Goal: Information Seeking & Learning: Find specific fact

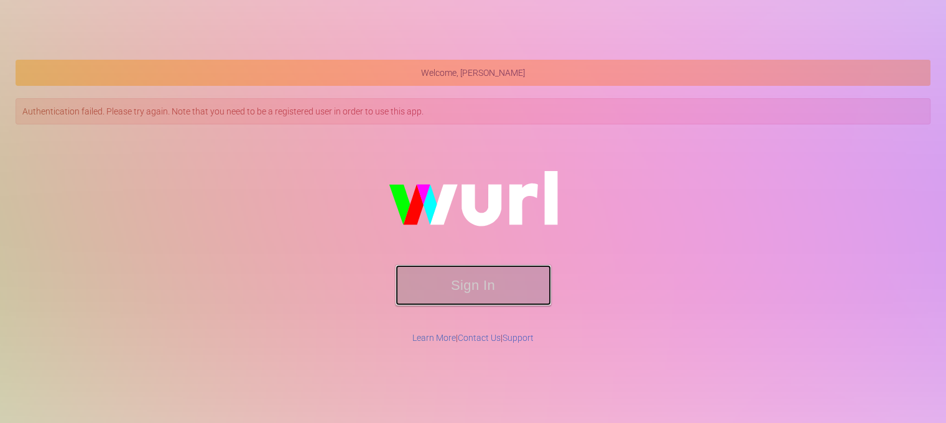
click at [491, 300] on button "Sign In" at bounding box center [474, 285] width 156 height 40
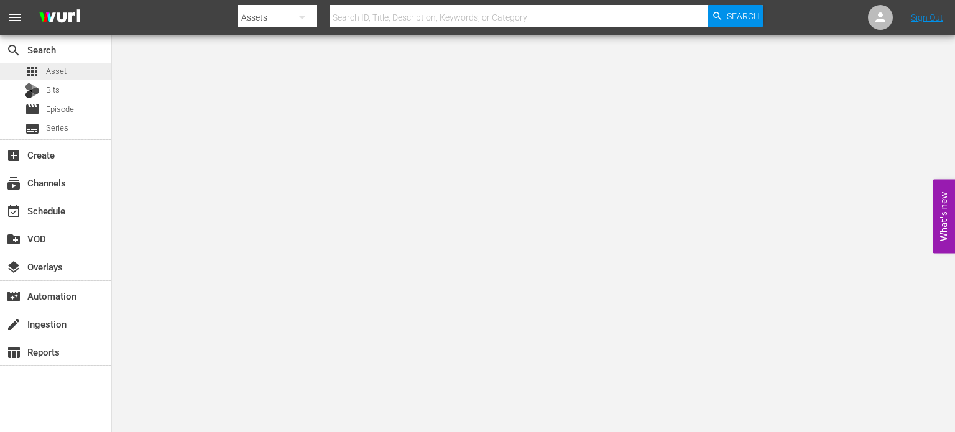
click at [45, 64] on div "apps Asset" at bounding box center [46, 71] width 42 height 17
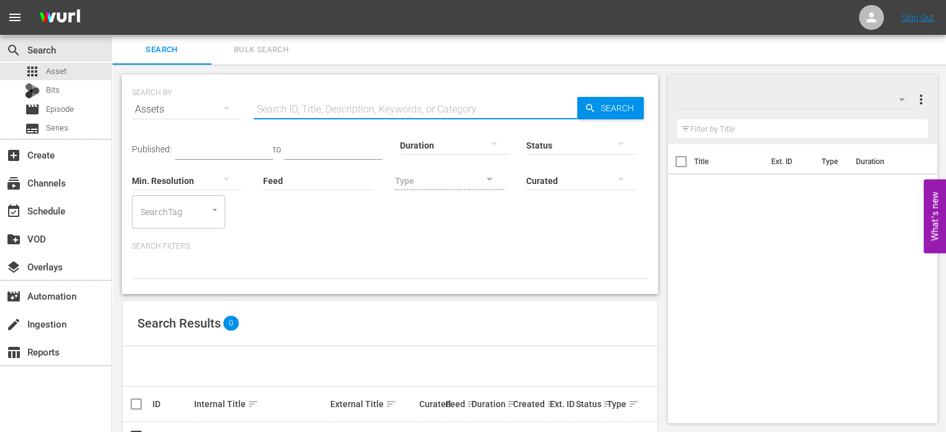
click at [267, 109] on input "text" at bounding box center [415, 110] width 323 height 30
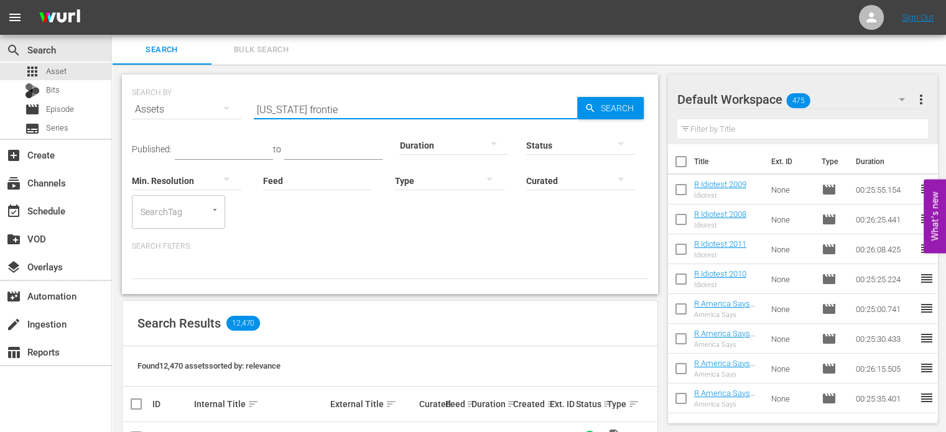
type input "[US_STATE] frontier"
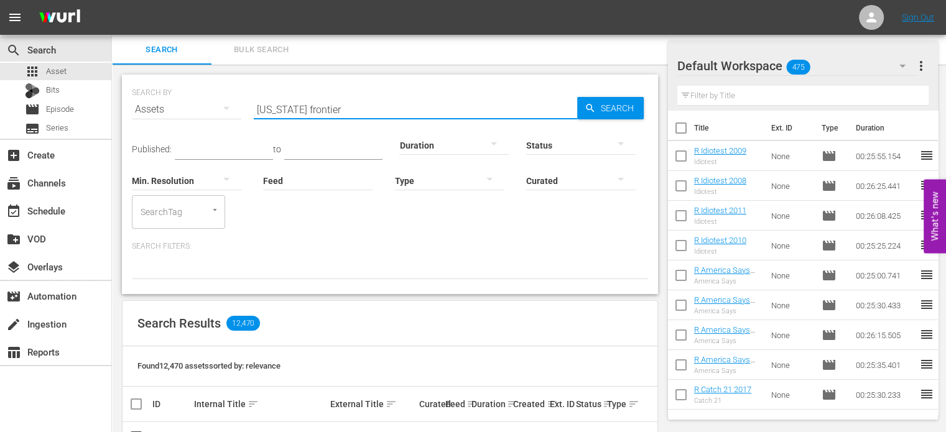
scroll to position [42, 0]
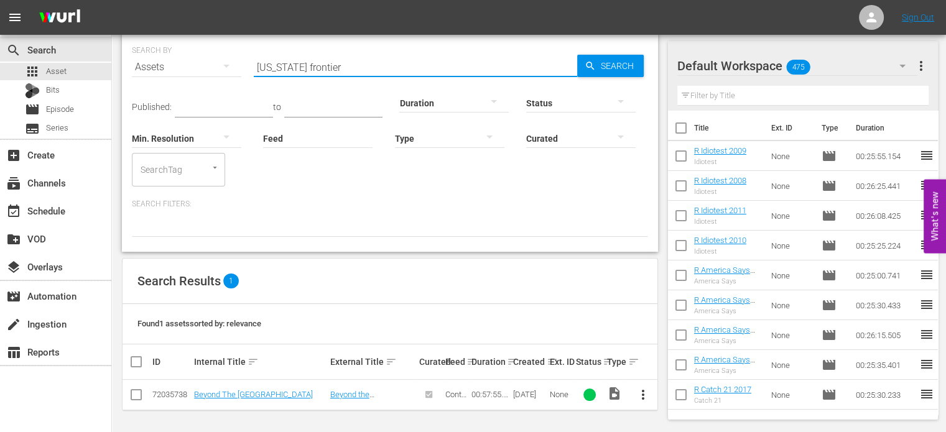
click at [338, 54] on input "[US_STATE] frontier" at bounding box center [415, 67] width 323 height 30
drag, startPoint x: 338, startPoint y: 55, endPoint x: -2, endPoint y: 119, distance: 346.9
click at [0, 119] on html "menu Sign Out search Search apps Asset Bits movie Episode subtitles Series add_…" at bounding box center [473, 174] width 946 height 432
type input "cowboy star"
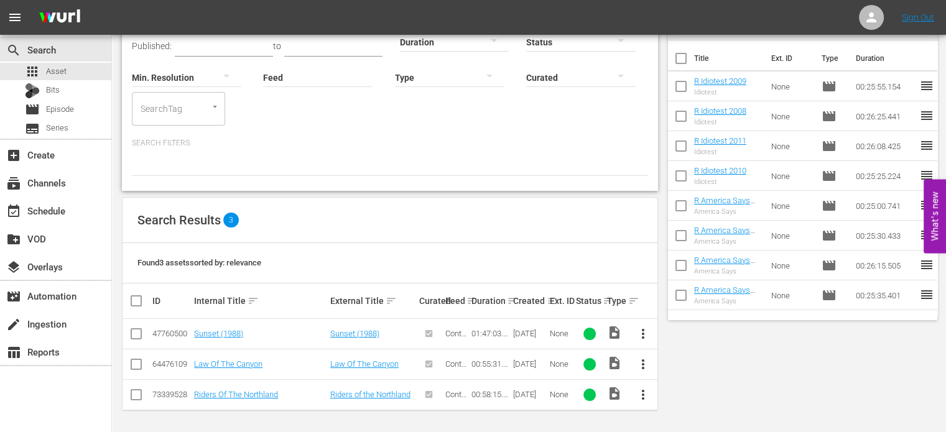
scroll to position [0, 0]
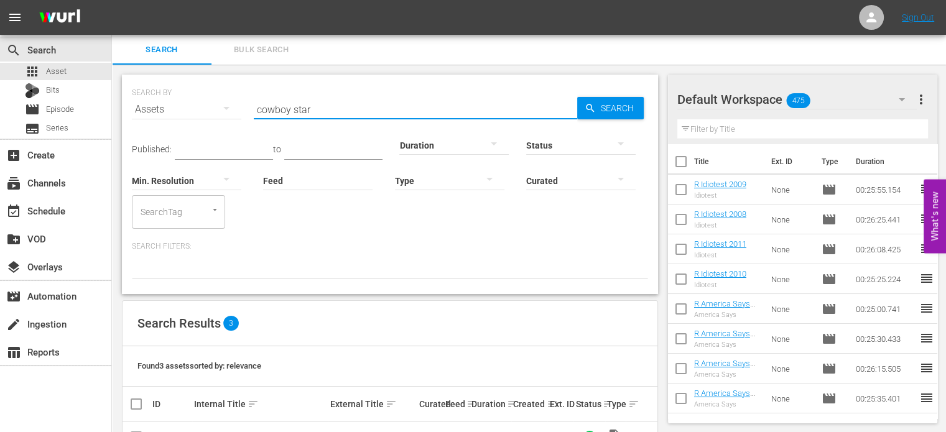
drag, startPoint x: 332, startPoint y: 104, endPoint x: -39, endPoint y: 116, distance: 371.5
click at [0, 116] on html "menu Sign Out search Search apps Asset Bits movie Episode subtitles Series add_…" at bounding box center [473, 216] width 946 height 432
type input "h"
type input "revenge rider"
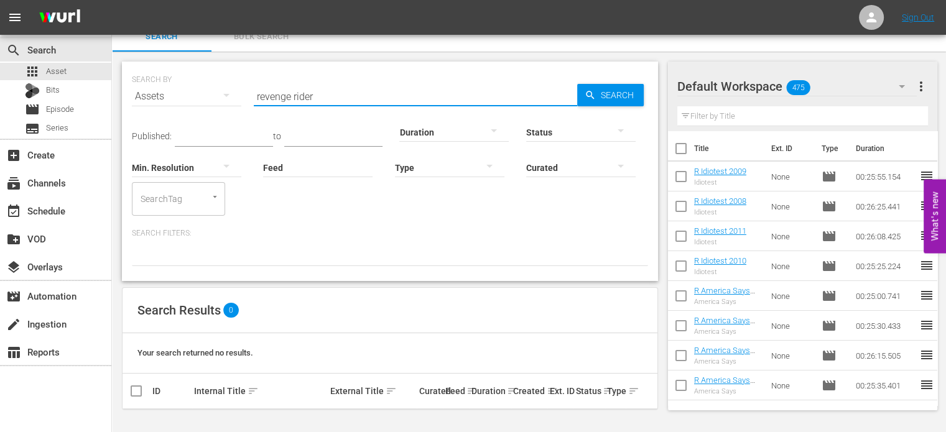
scroll to position [12, 0]
drag, startPoint x: 353, startPoint y: 100, endPoint x: 216, endPoint y: 103, distance: 136.2
click at [216, 103] on div "SEARCH BY Search By Assets Search ID, Title, Description, Keywords, or Category…" at bounding box center [390, 89] width 516 height 45
type input "[GEOGRAPHIC_DATA]"
drag, startPoint x: 319, startPoint y: 95, endPoint x: 121, endPoint y: 116, distance: 199.6
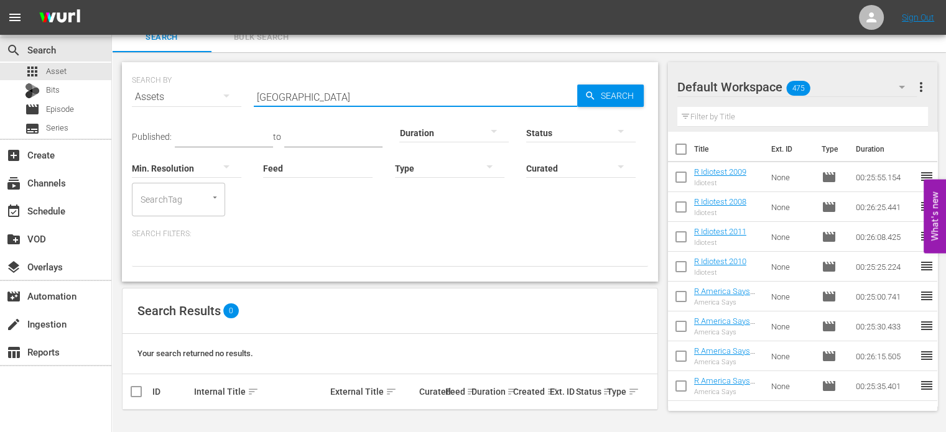
click at [121, 114] on div "SEARCH BY Search By Assets Search ID, Title, Description, Keywords, or Category…" at bounding box center [390, 242] width 556 height 381
type input "s"
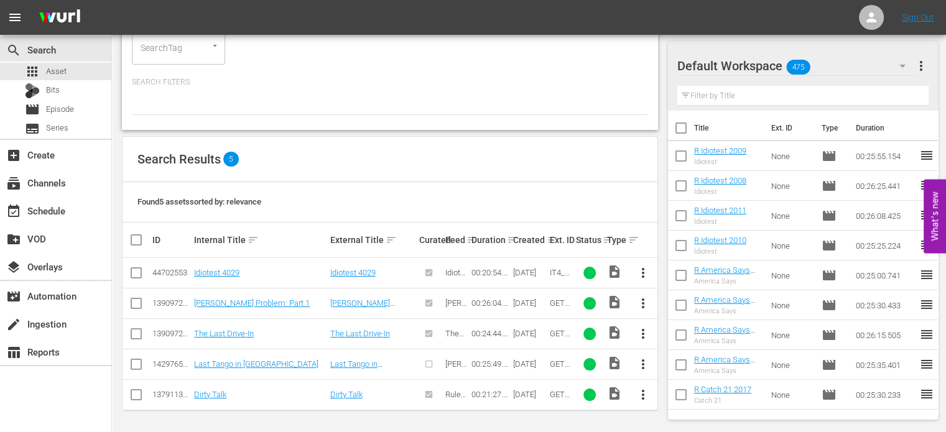
scroll to position [0, 0]
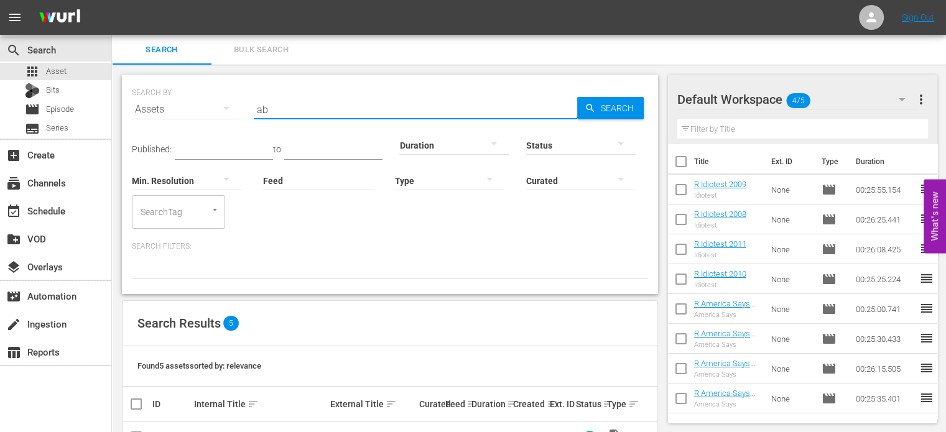
type input "a"
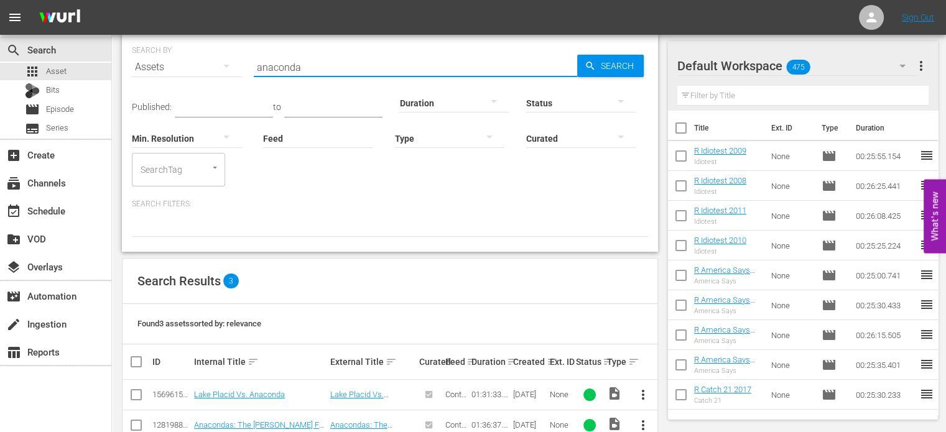
scroll to position [103, 0]
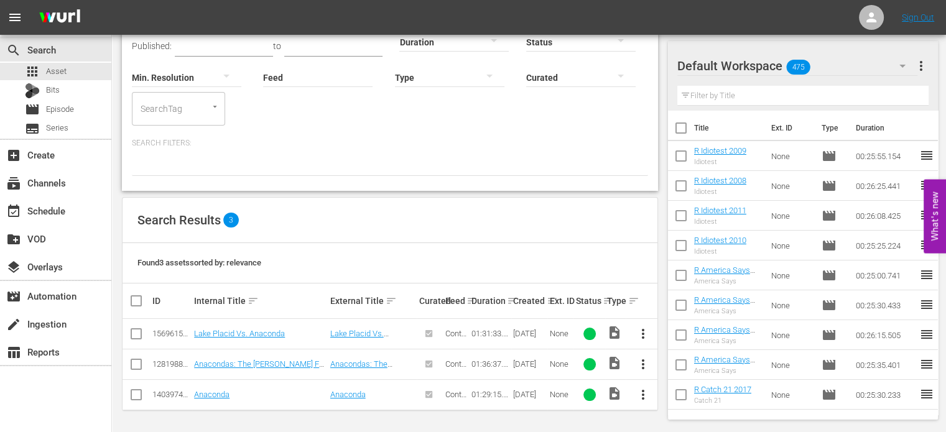
type input "anaconda"
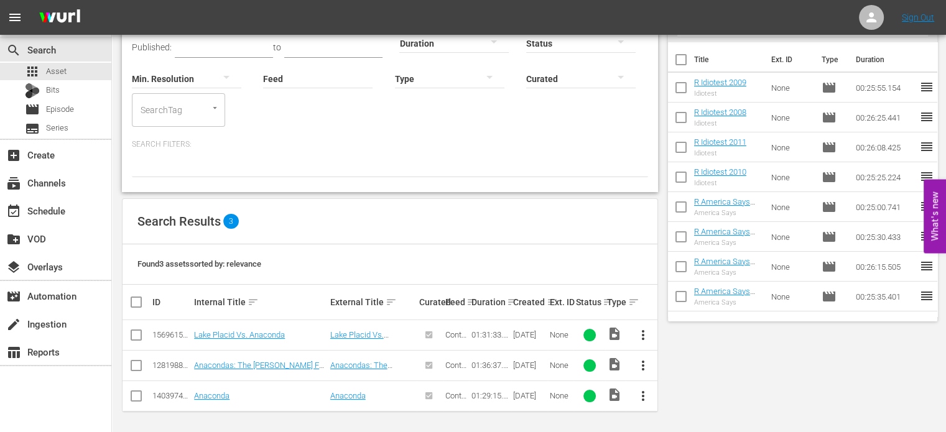
scroll to position [0, 0]
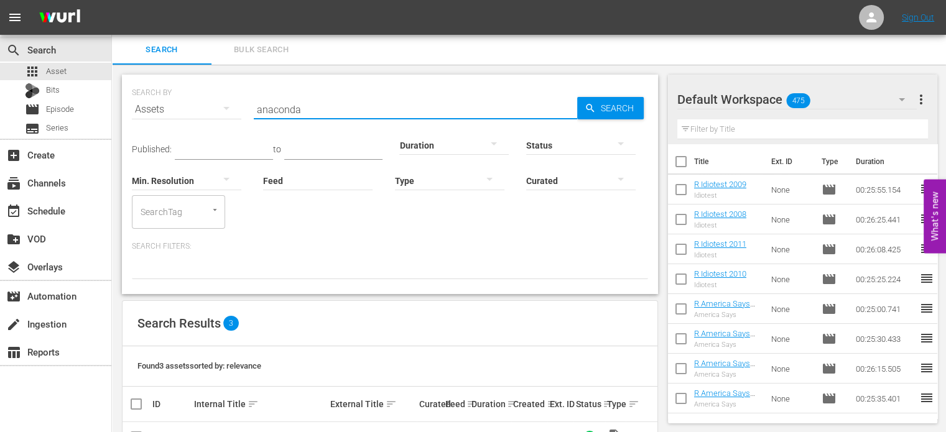
drag, startPoint x: 313, startPoint y: 113, endPoint x: 193, endPoint y: 110, distance: 120.1
click at [197, 110] on div "SEARCH BY Search By Assets Search ID, Title, Description, Keywords, or Category…" at bounding box center [390, 102] width 516 height 45
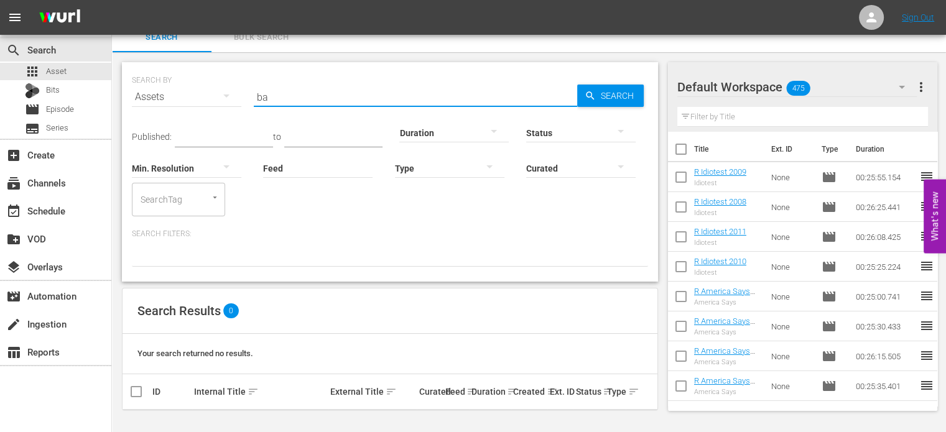
type input "b"
type input "company of heroes"
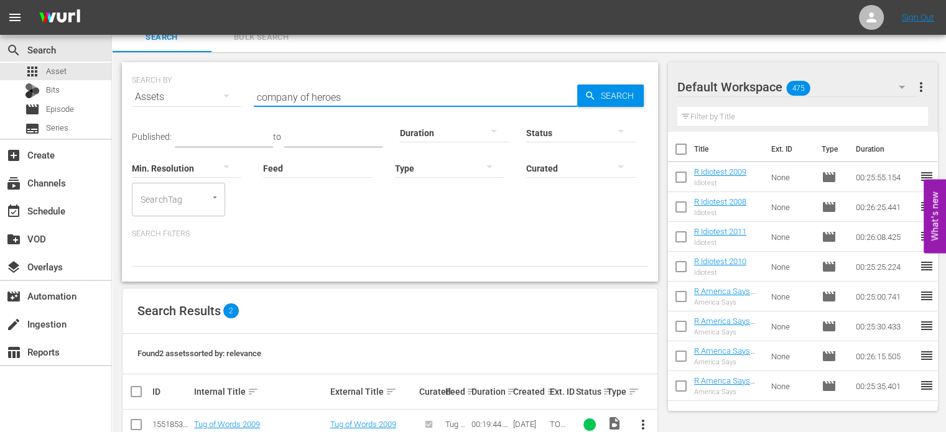
scroll to position [0, 0]
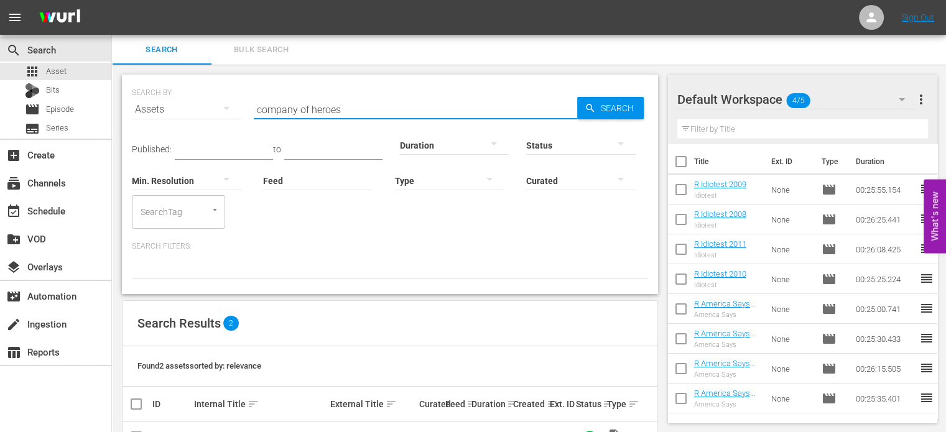
drag, startPoint x: 353, startPoint y: 95, endPoint x: -87, endPoint y: 126, distance: 440.9
click at [0, 126] on html "menu Sign Out search Search apps Asset Bits movie Episode subtitles Series add_…" at bounding box center [473, 216] width 946 height 432
type input "the fog"
drag, startPoint x: 306, startPoint y: 101, endPoint x: 121, endPoint y: 109, distance: 184.9
click at [121, 109] on div "SEARCH BY Search By Assets Search ID, Title, Description, Keywords, or Category…" at bounding box center [390, 301] width 556 height 472
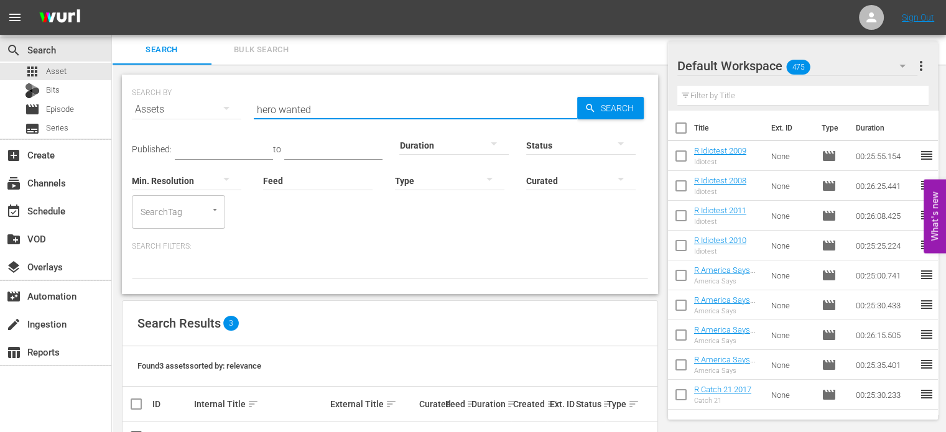
scroll to position [42, 0]
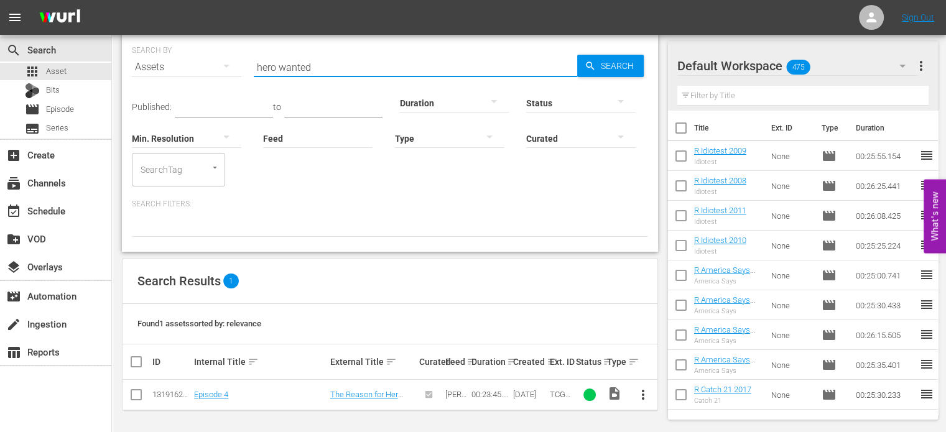
drag, startPoint x: 328, startPoint y: 60, endPoint x: 116, endPoint y: 90, distance: 213.7
click at [116, 90] on div "SEARCH BY Search By Assets Search ID, Title, Description, Keywords, or Category…" at bounding box center [390, 227] width 556 height 411
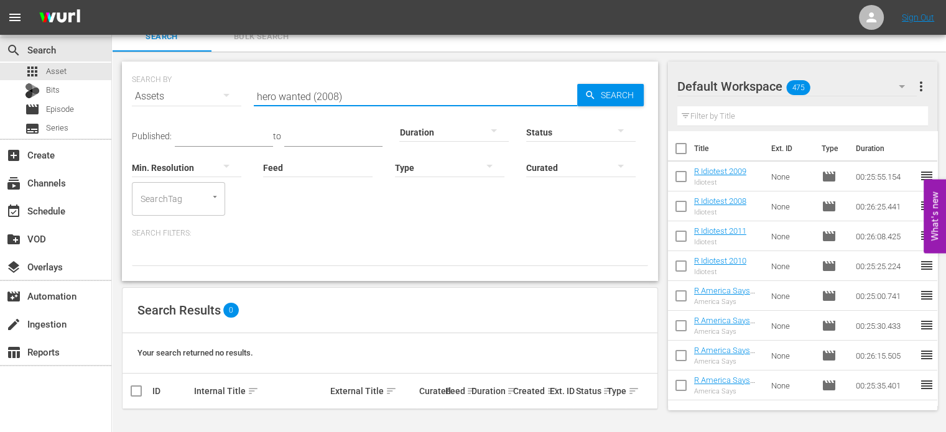
scroll to position [12, 0]
type input "h"
type input "lake placid"
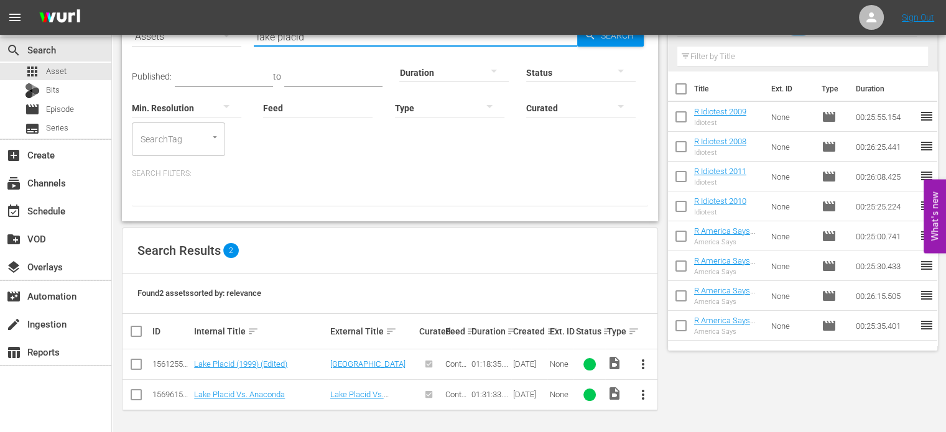
scroll to position [0, 0]
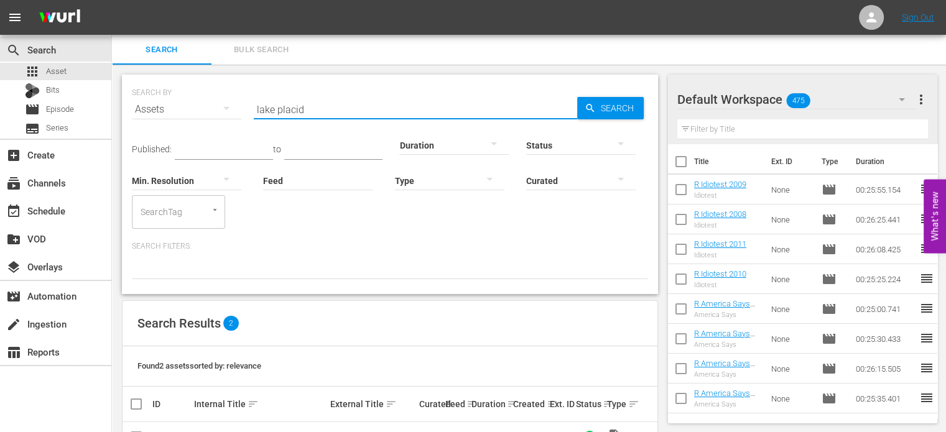
drag, startPoint x: 383, startPoint y: 108, endPoint x: -146, endPoint y: 141, distance: 530.4
click at [0, 141] on html "menu Sign Out search Search apps Asset Bits movie Episode subtitles Series add_…" at bounding box center [473, 216] width 946 height 432
type input "maximum risk"
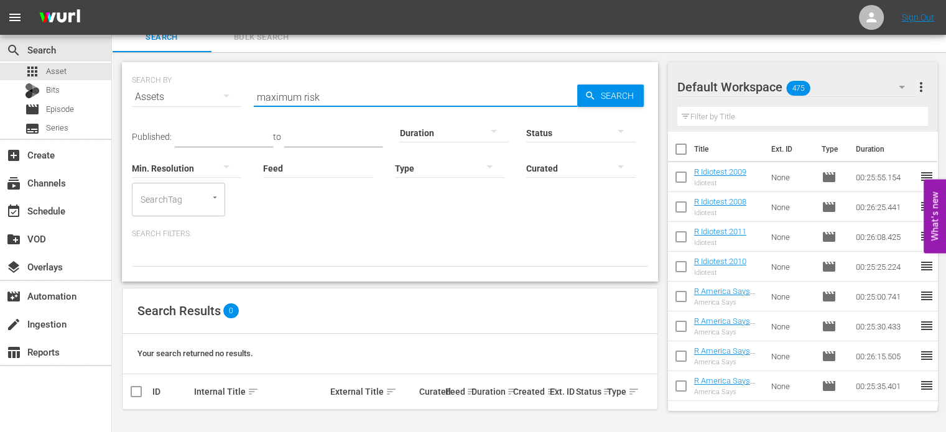
click at [313, 91] on input "maximum risk" at bounding box center [415, 97] width 323 height 30
drag, startPoint x: 338, startPoint y: 103, endPoint x: 141, endPoint y: 110, distance: 196.7
click at [141, 110] on div "SEARCH BY Search By Assets Search ID, Title, Description, Keywords, or Category…" at bounding box center [390, 89] width 516 height 45
type input "t"
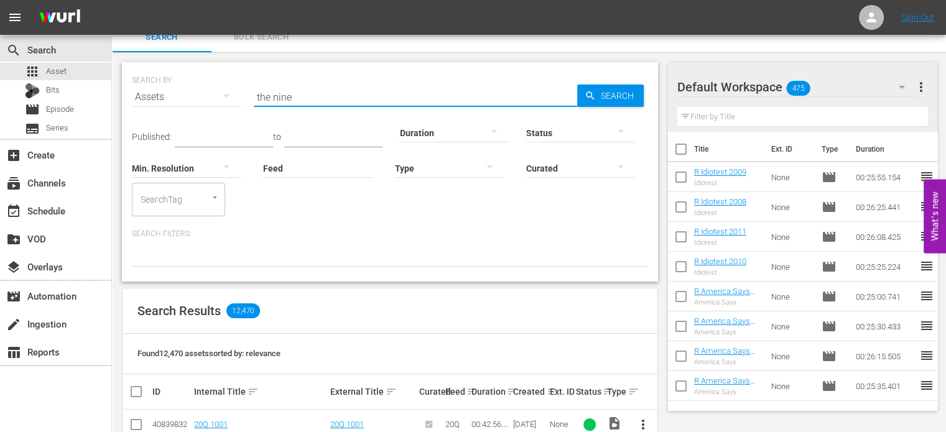
type input "the nines"
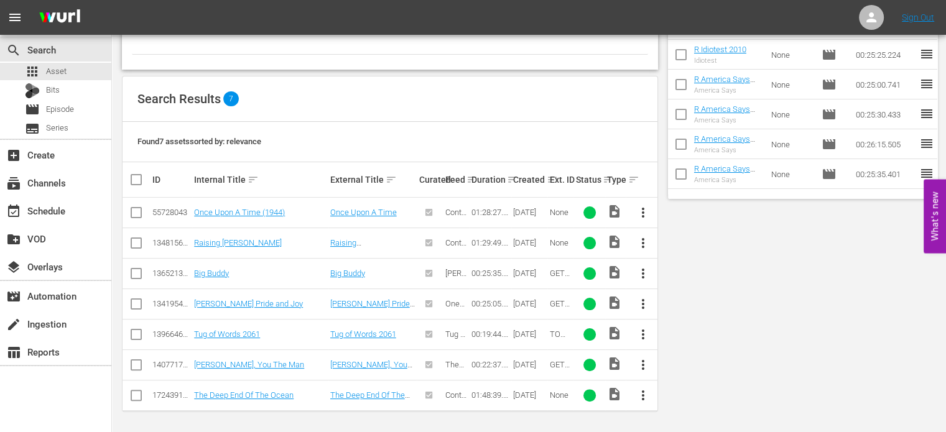
scroll to position [0, 0]
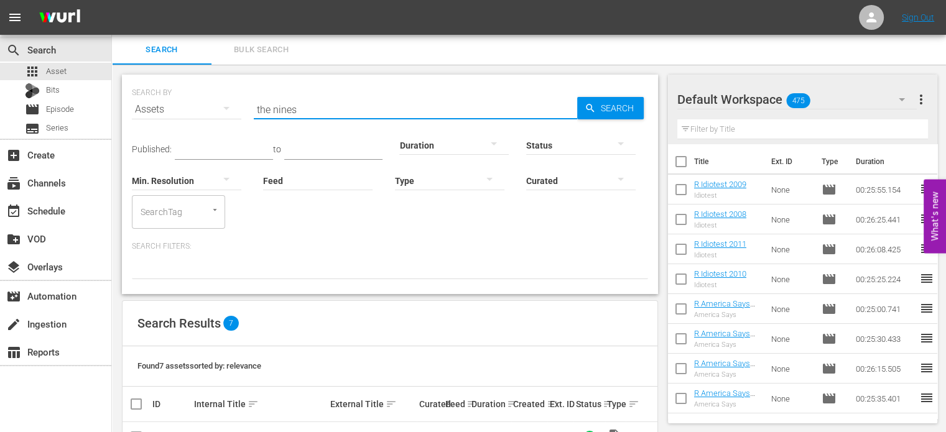
drag, startPoint x: 310, startPoint y: 108, endPoint x: 136, endPoint y: 114, distance: 174.9
click at [136, 114] on div "SEARCH BY Search By Assets Search ID, Title, Description, Keywords, or Category…" at bounding box center [390, 102] width 516 height 45
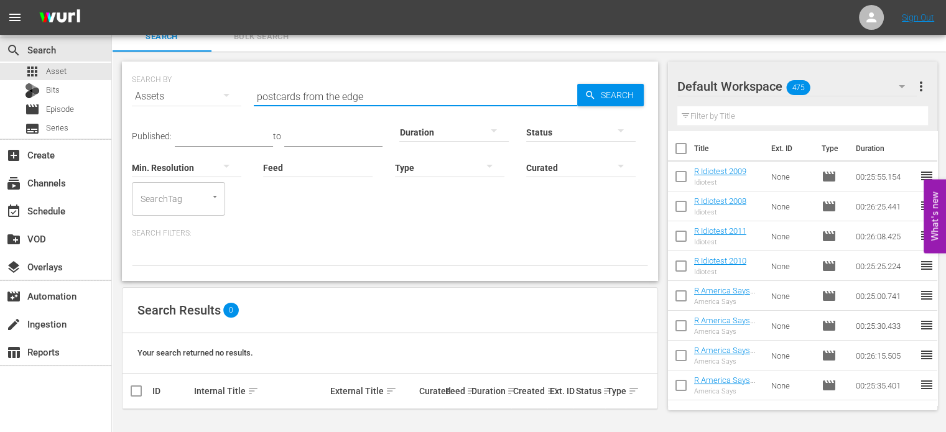
scroll to position [12, 0]
drag, startPoint x: 386, startPoint y: 91, endPoint x: -100, endPoint y: 174, distance: 492.8
click at [0, 174] on html "menu Sign Out search Search apps Asset Bits movie Episode subtitles Series add_…" at bounding box center [473, 204] width 946 height 432
type input "="
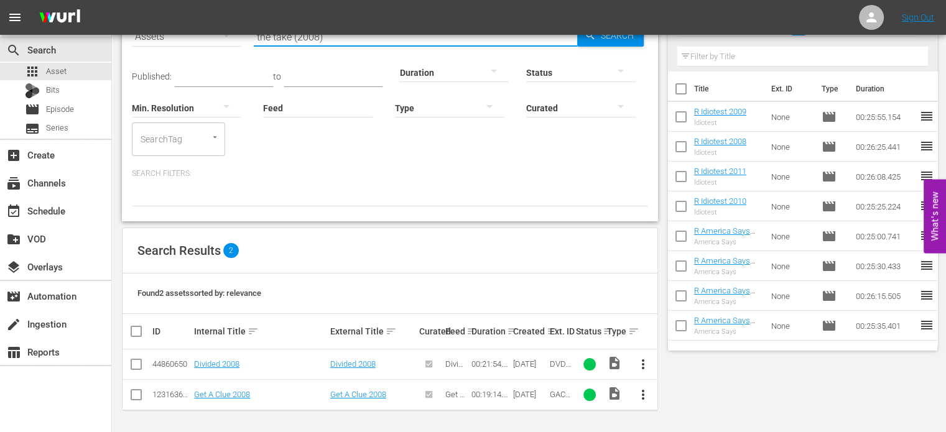
scroll to position [0, 0]
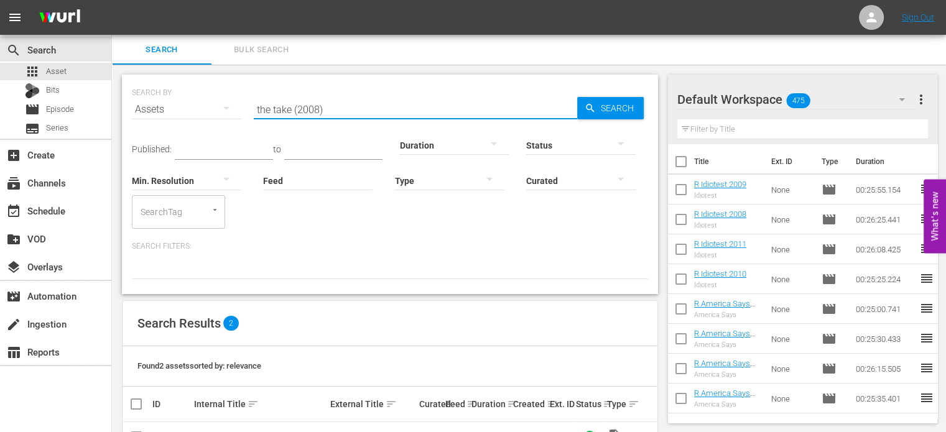
drag, startPoint x: 321, startPoint y: 113, endPoint x: -8, endPoint y: 142, distance: 330.3
click at [0, 142] on html "menu Sign Out search Search apps Asset Bits movie Episode subtitles Series add_…" at bounding box center [473, 216] width 946 height 432
type input "the take (2008)"
click at [380, 128] on div "Published: to Duration Status Min. Resolution Feed Feed Title Type Curated Sear…" at bounding box center [390, 176] width 516 height 104
drag, startPoint x: 350, startPoint y: 108, endPoint x: 104, endPoint y: 118, distance: 245.9
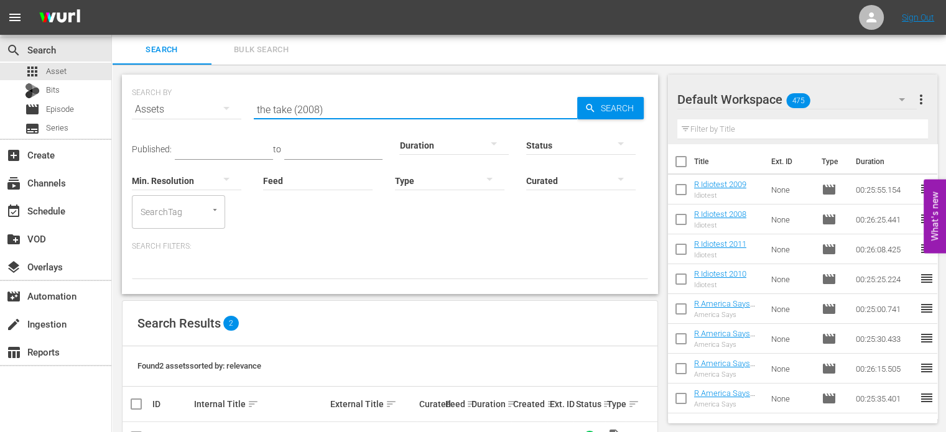
click at [112, 0] on div "search Search apps Asset Bits movie Episode subtitles Series add_box Create sub…" at bounding box center [529, 0] width 834 height 0
type input "7th voyage of [GEOGRAPHIC_DATA]"
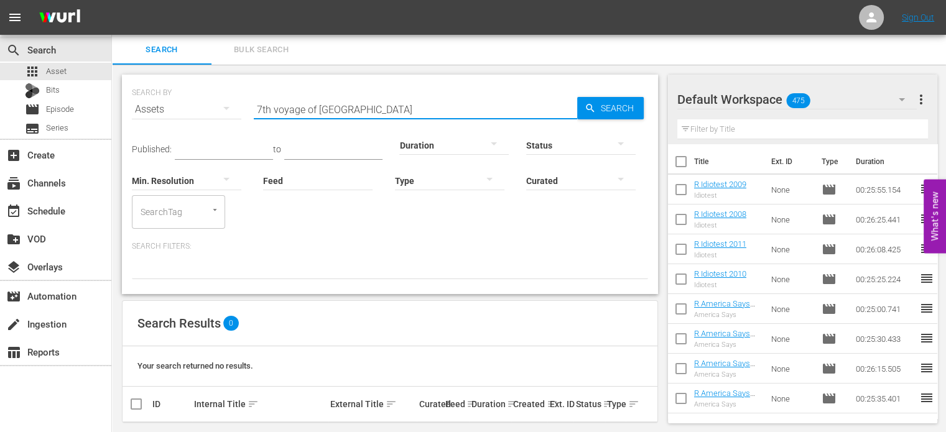
scroll to position [12, 0]
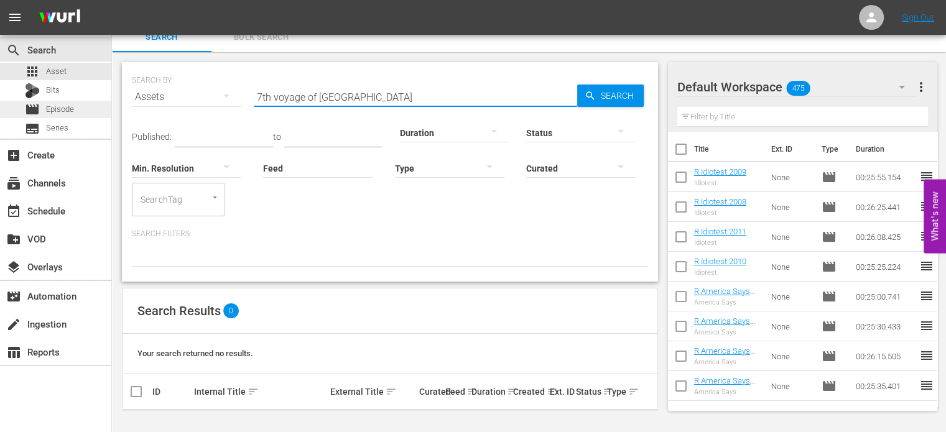
drag, startPoint x: 412, startPoint y: 97, endPoint x: 104, endPoint y: 116, distance: 309.1
click at [114, 111] on div "SEARCH BY Search By Assets Search ID, Title, Description, Keywords, or Category…" at bounding box center [390, 242] width 556 height 381
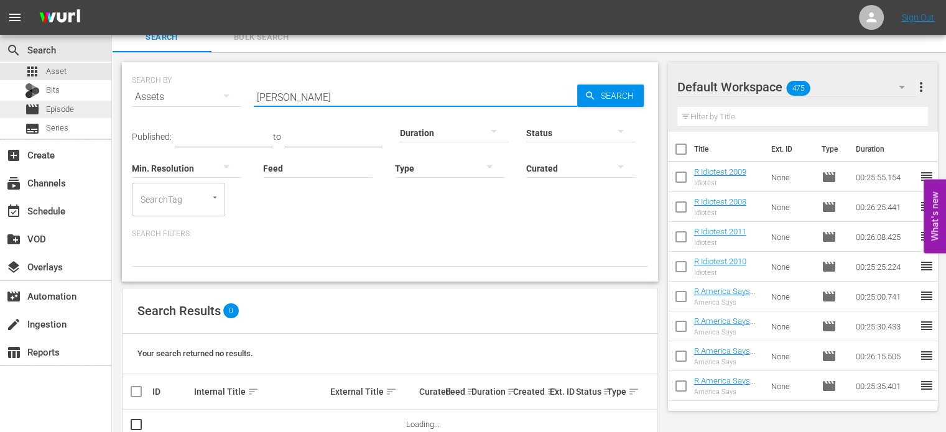
type input "[PERSON_NAME]"
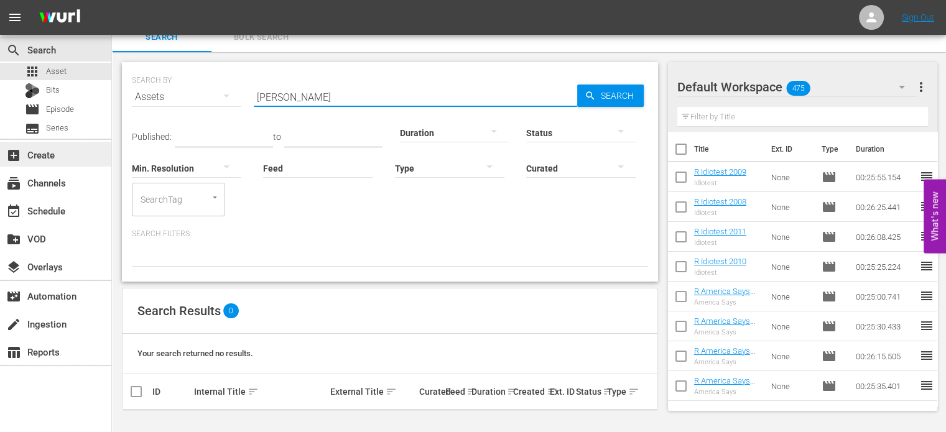
drag, startPoint x: 314, startPoint y: 88, endPoint x: 77, endPoint y: 144, distance: 243.5
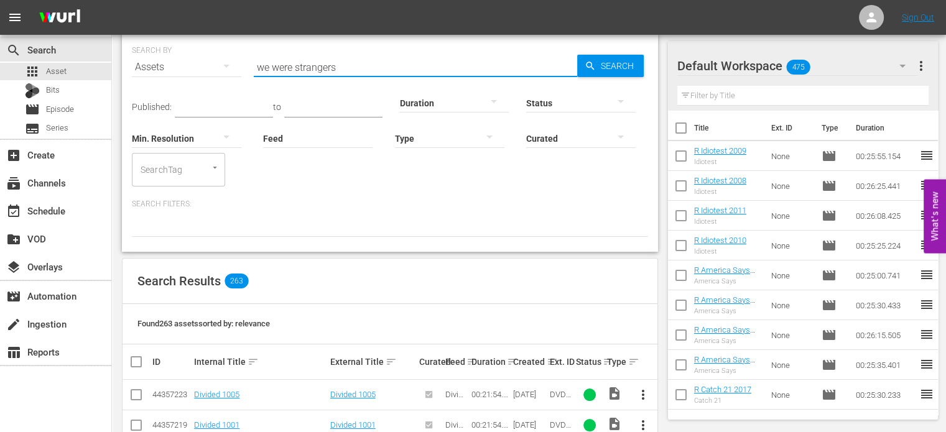
scroll to position [649, 0]
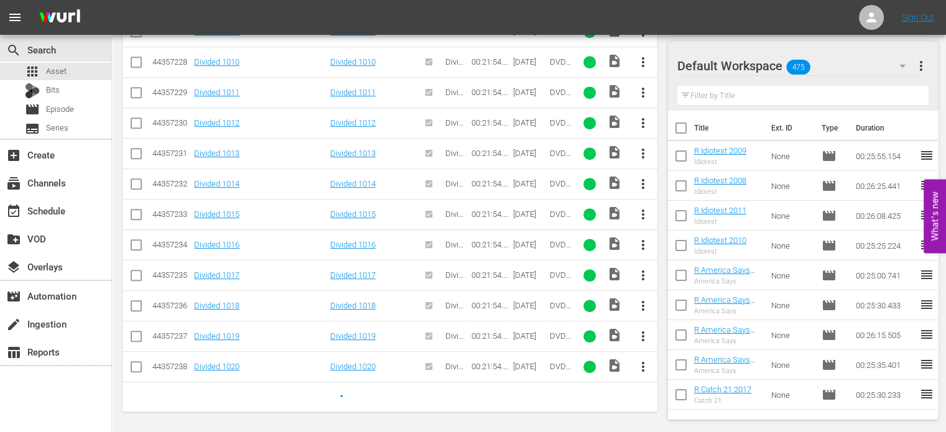
type input "we were strangers"
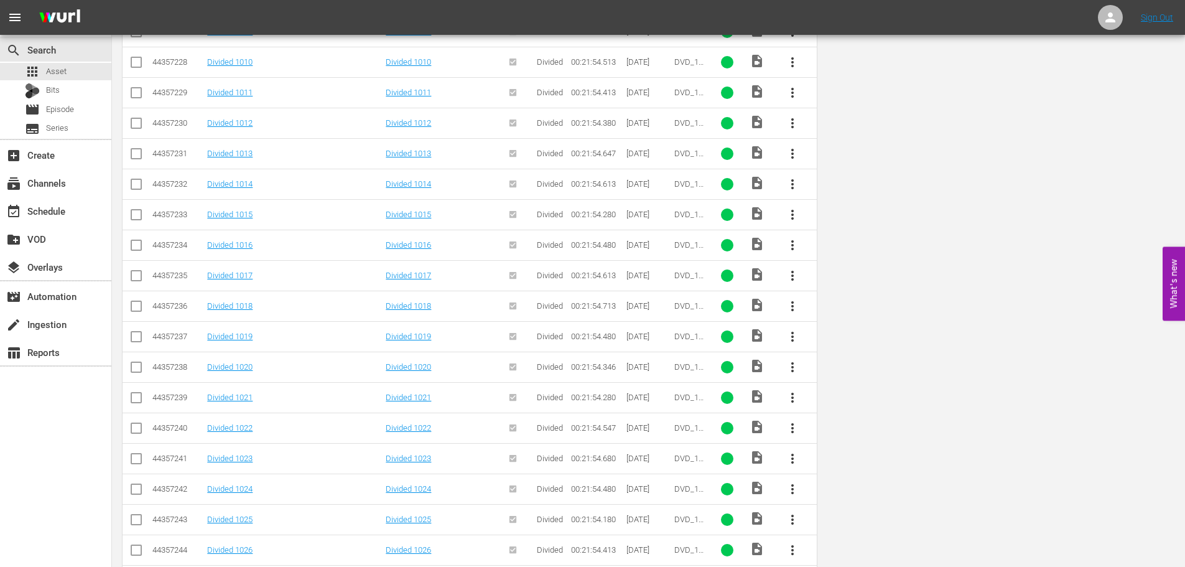
scroll to position [0, 0]
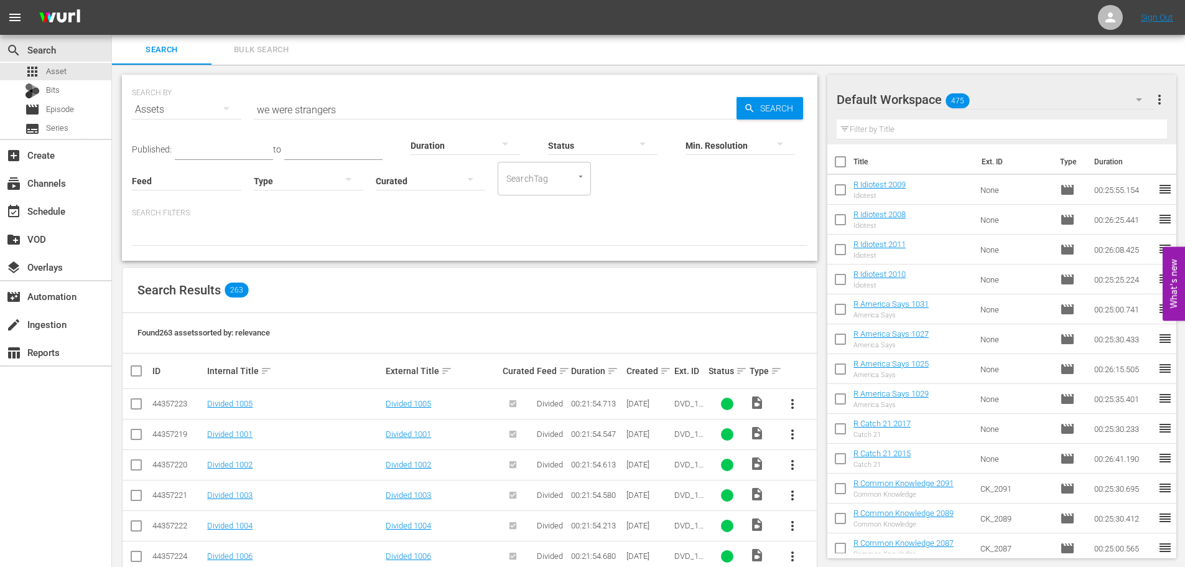
drag, startPoint x: 378, startPoint y: 92, endPoint x: 369, endPoint y: 110, distance: 20.0
click at [279, 107] on div "SEARCH BY Search By Assets Search ID, Title, Description, Keywords, or Category…" at bounding box center [469, 102] width 675 height 45
drag, startPoint x: 394, startPoint y: 122, endPoint x: 44, endPoint y: 129, distance: 350.9
click at [112, 0] on div "search Search apps Asset Bits movie Episode subtitles Series add_box Create sub…" at bounding box center [648, 0] width 1073 height 0
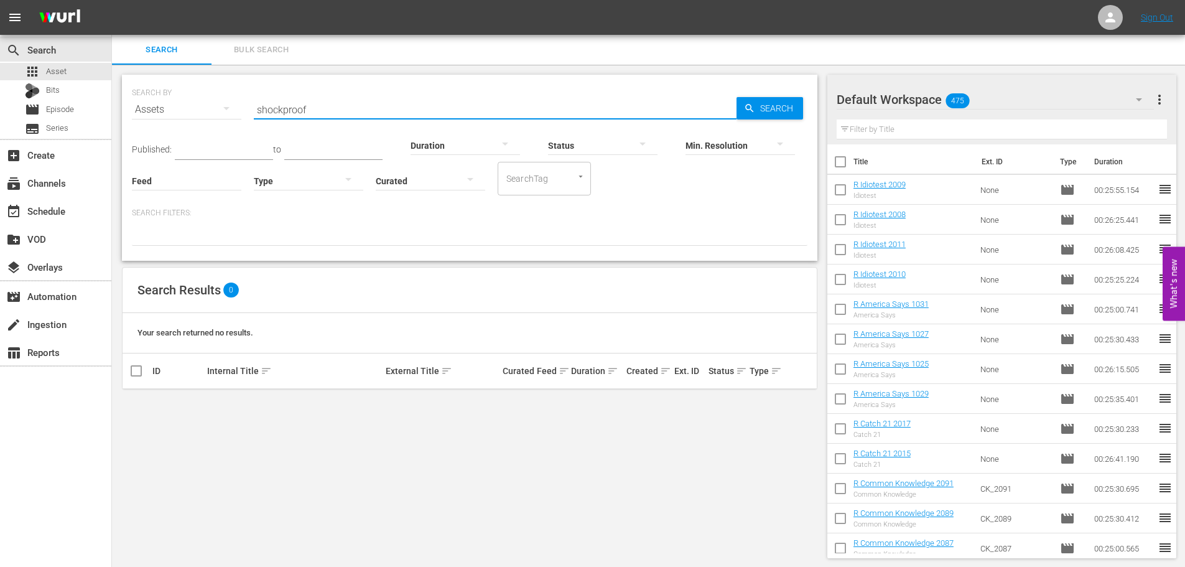
type input "shockproof"
